Goal: Find specific page/section: Find specific page/section

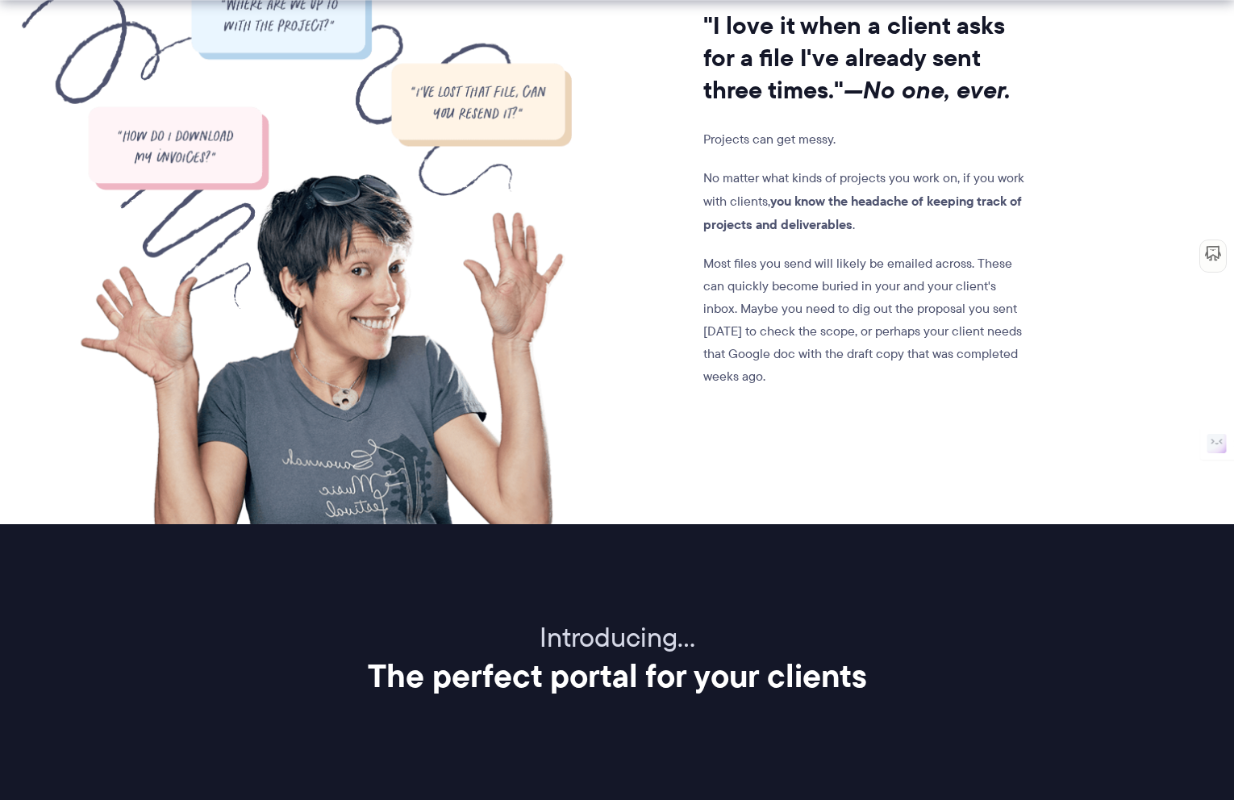
scroll to position [2025, 0]
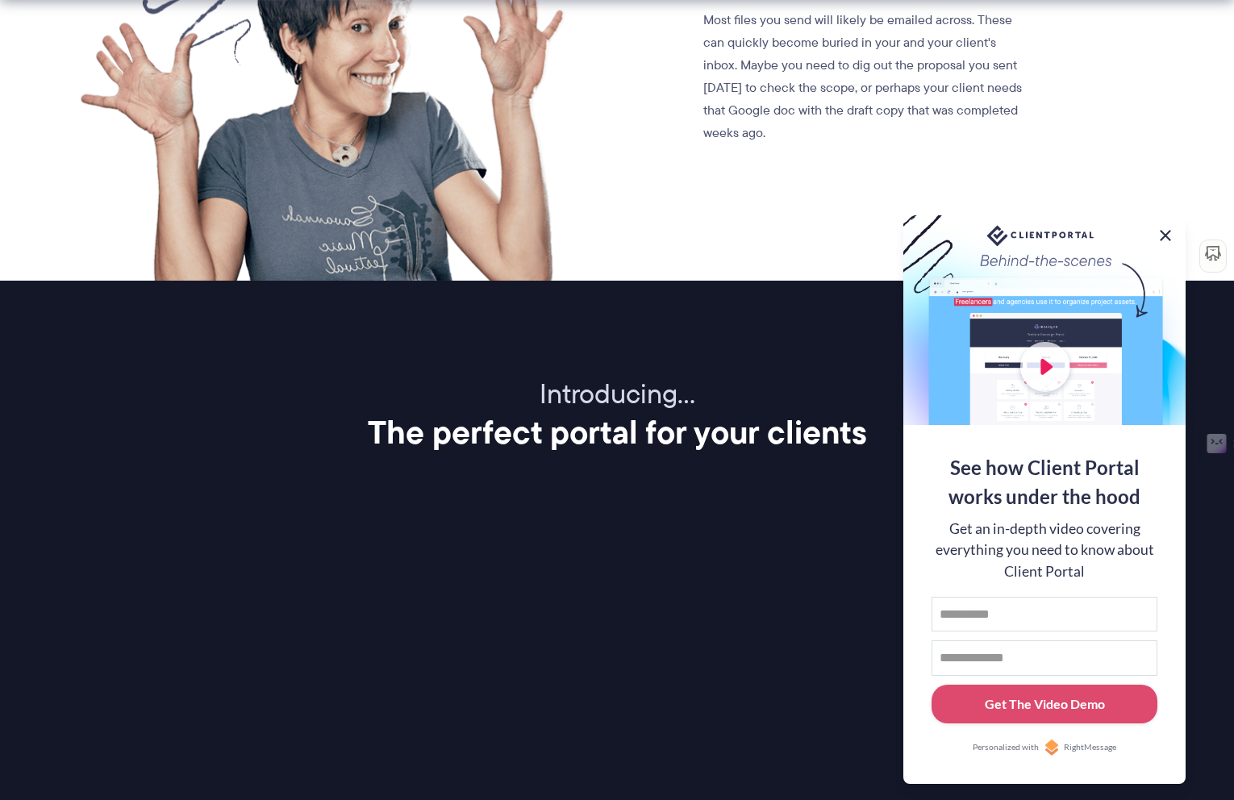
click at [1168, 227] on button at bounding box center [1165, 235] width 19 height 19
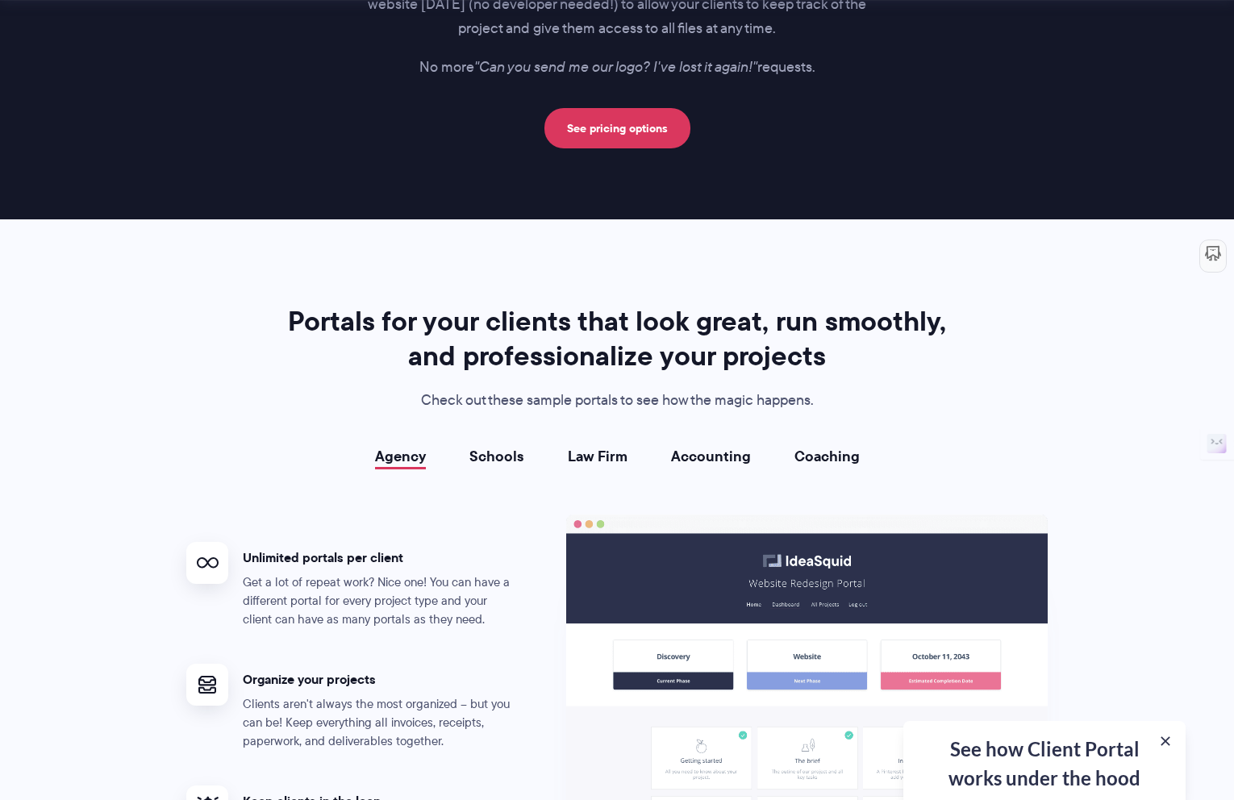
scroll to position [3155, 0]
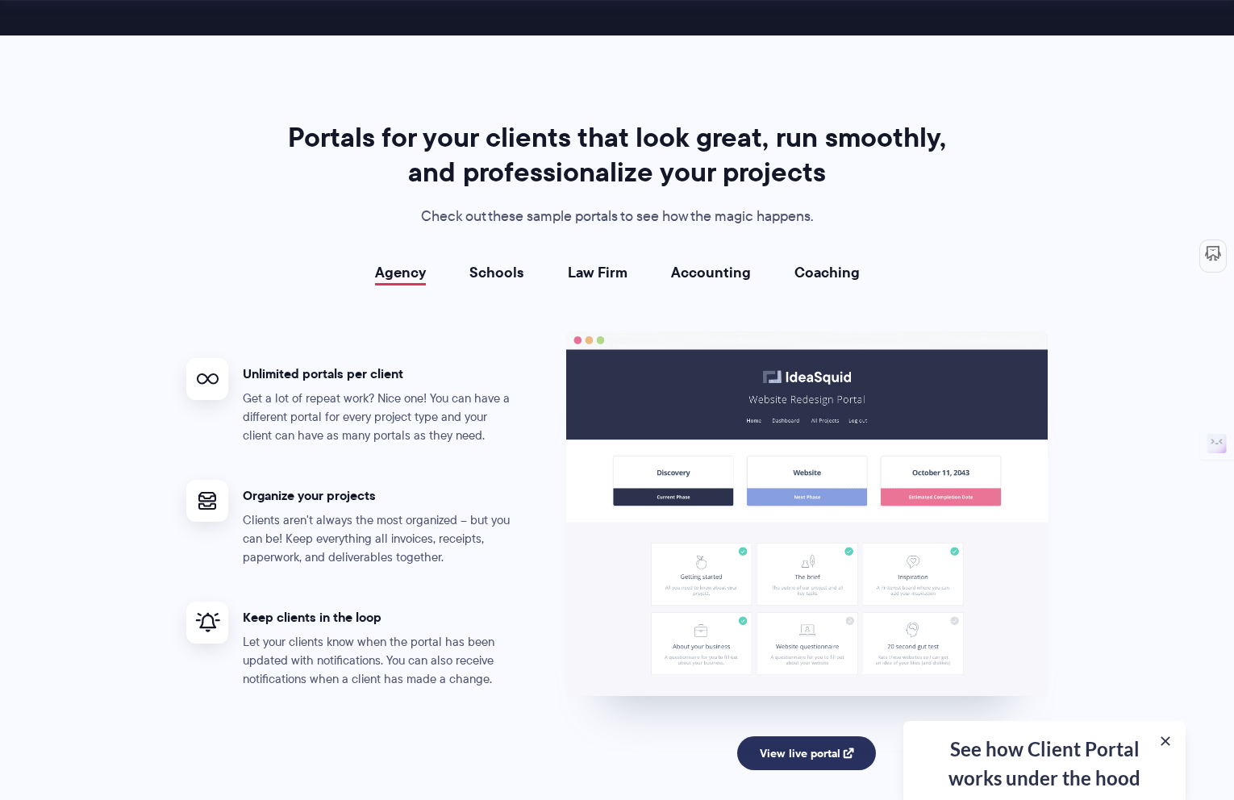
click at [834, 736] on link "View live portal" at bounding box center [807, 753] width 140 height 34
